Goal: Communication & Community: Answer question/provide support

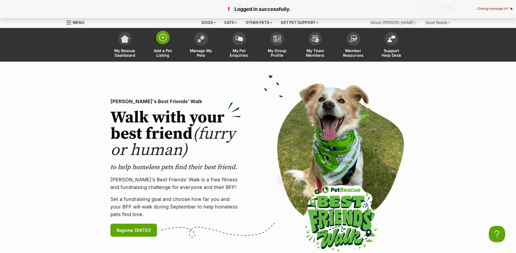
click at [162, 39] on img at bounding box center [163, 38] width 8 height 8
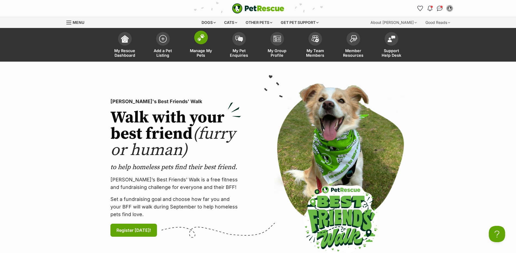
click at [197, 39] on img at bounding box center [201, 37] width 8 height 7
click at [204, 36] on img at bounding box center [201, 37] width 8 height 7
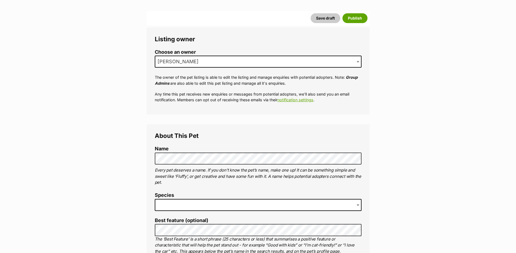
scroll to position [82, 0]
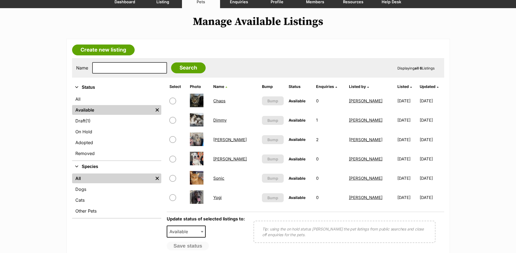
scroll to position [54, 0]
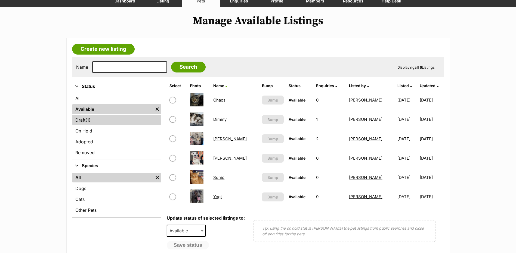
click at [83, 120] on link "Draft (1) Items" at bounding box center [116, 120] width 89 height 10
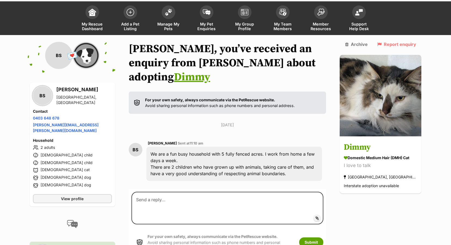
scroll to position [51, 0]
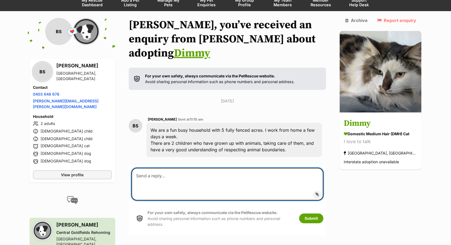
click at [181, 168] on textarea at bounding box center [227, 184] width 192 height 33
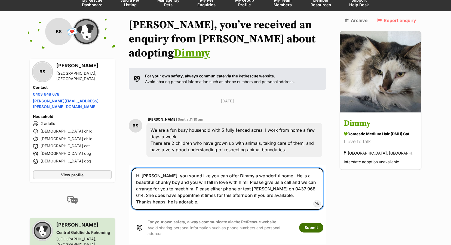
type textarea "Hi Belle, you sound like you can offer Dimmy a wonderful home. He is a beautifu…"
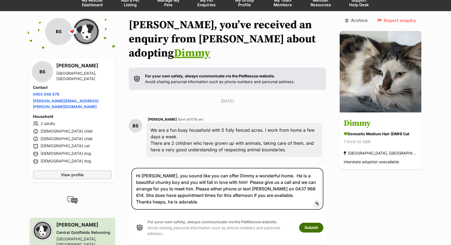
click at [319, 223] on button "Submit" at bounding box center [311, 228] width 24 height 10
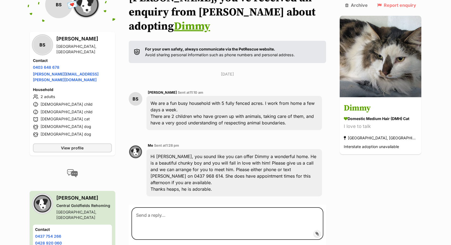
scroll to position [107, 0]
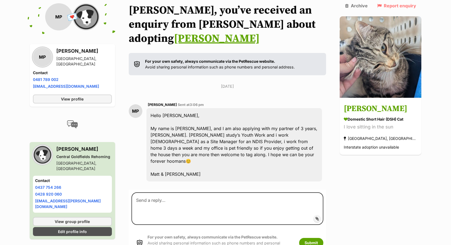
scroll to position [67, 0]
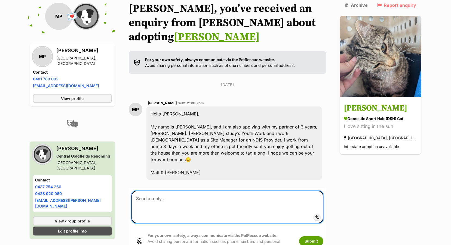
click at [150, 191] on textarea at bounding box center [227, 207] width 192 height 33
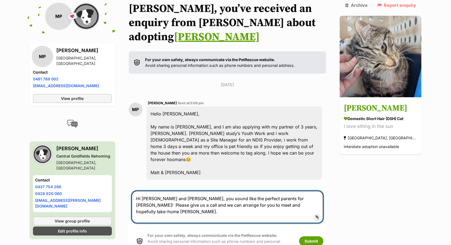
click at [285, 191] on textarea "Hi Matt and Adam, you sound like the perfect parents for Johnny! Please give us…" at bounding box center [227, 207] width 192 height 33
click at [195, 191] on textarea "Hi Matt and Adam, you sound like the perfect parents for Johnny! Please give us…" at bounding box center [227, 207] width 192 height 33
type textarea "Hi [PERSON_NAME] and [PERSON_NAME], you sound like the perfect parents for [PER…"
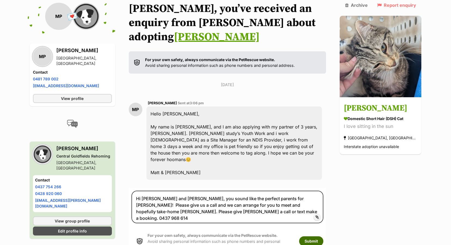
click at [323, 237] on button "Submit" at bounding box center [311, 242] width 24 height 10
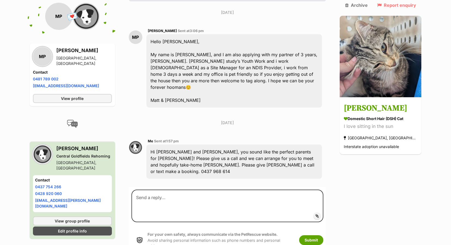
scroll to position [151, 0]
